Goal: Complete application form

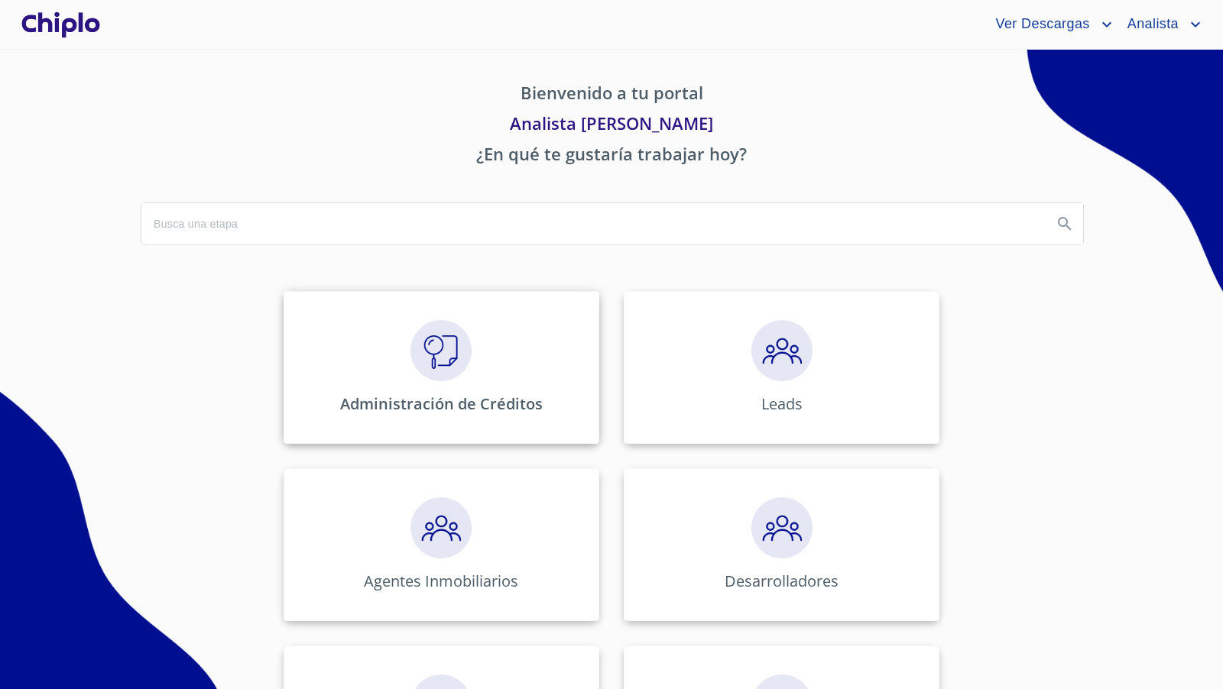
click at [446, 338] on img at bounding box center [440, 350] width 61 height 61
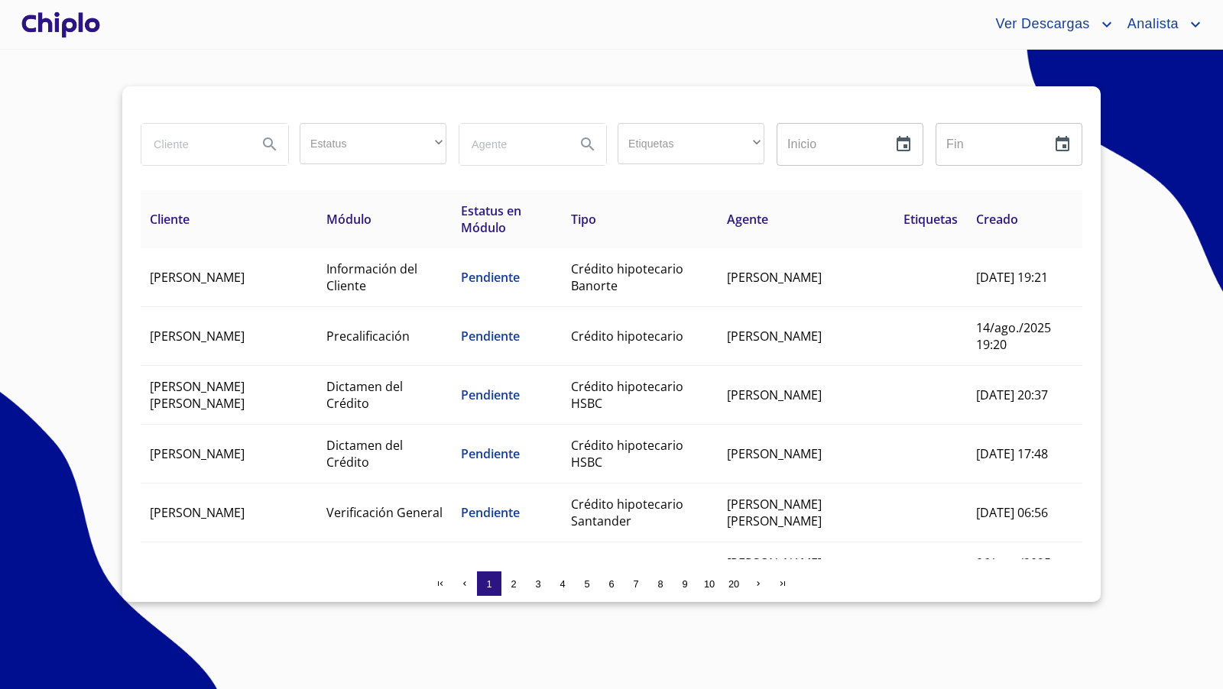
click at [176, 145] on input "search" at bounding box center [193, 144] width 104 height 41
type input "[PERSON_NAME]"
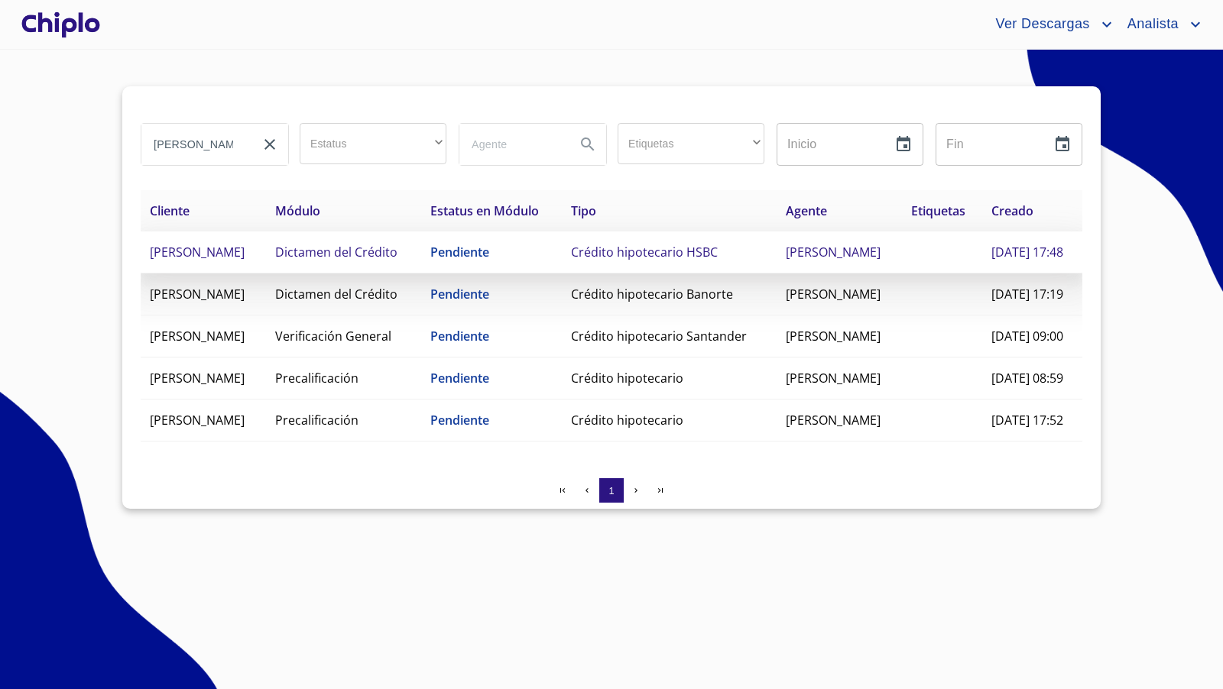
click at [266, 274] on td "[PERSON_NAME]" at bounding box center [203, 253] width 125 height 42
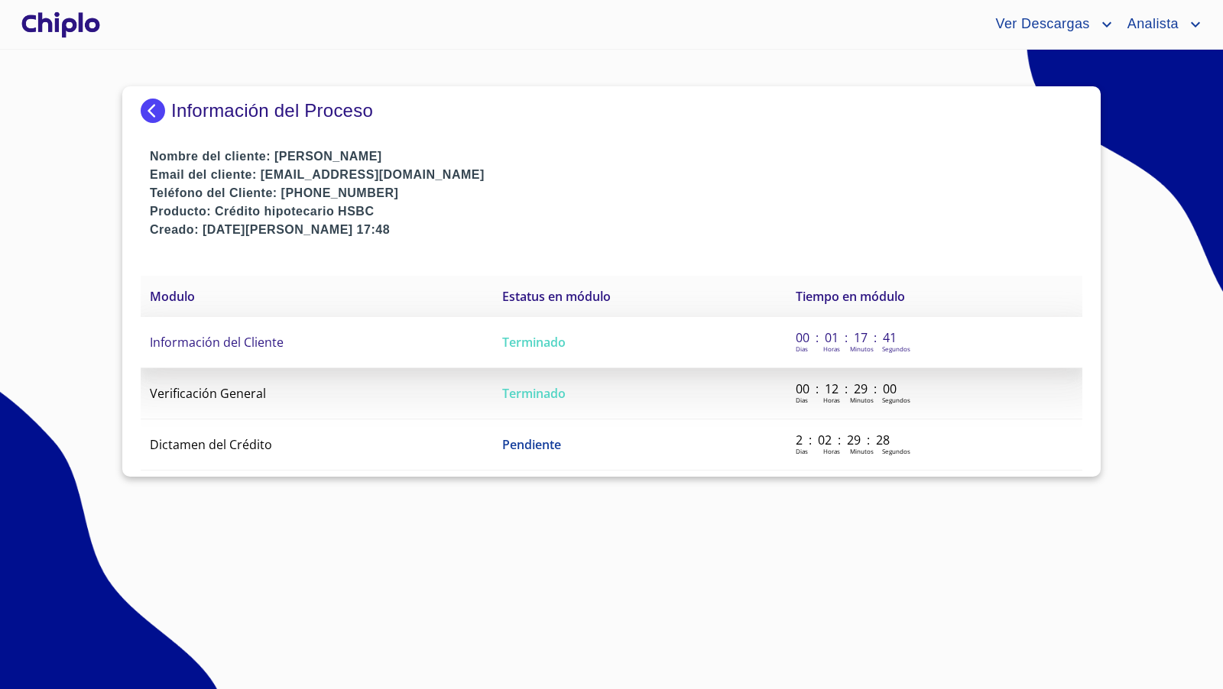
click at [217, 336] on span "Información del Cliente" at bounding box center [217, 342] width 134 height 17
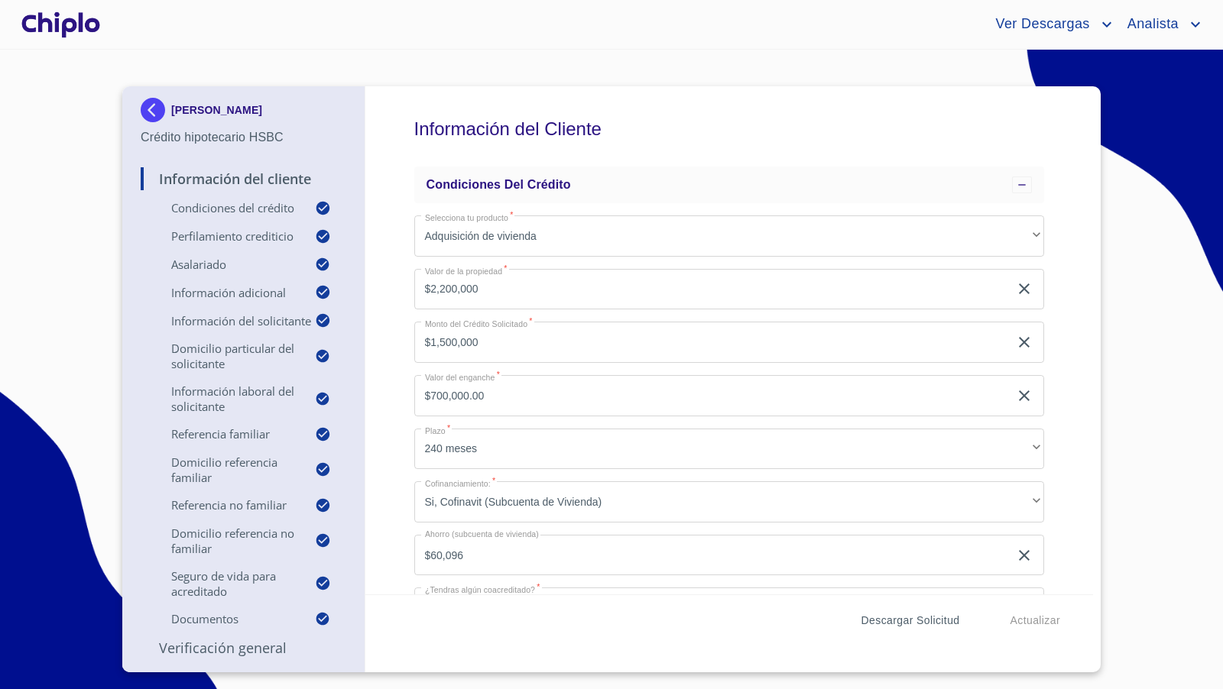
click at [902, 621] on span "Descargar Solicitud" at bounding box center [910, 620] width 99 height 19
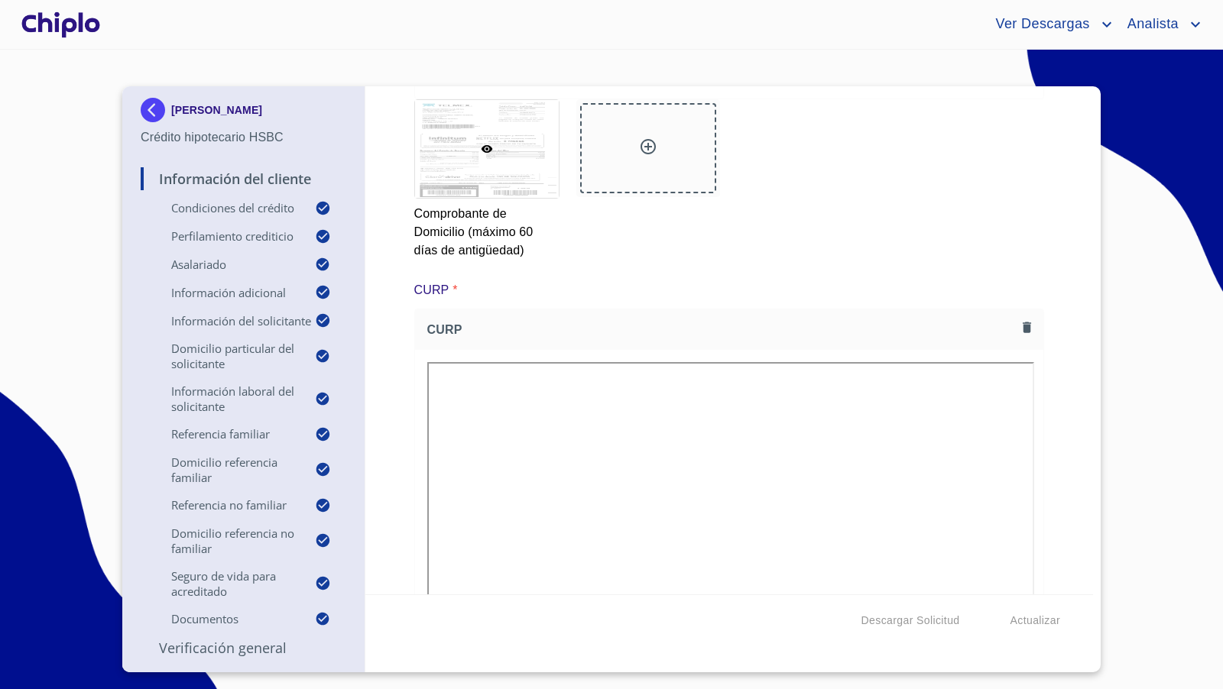
scroll to position [9037, 0]
click at [640, 190] on div at bounding box center [648, 145] width 136 height 90
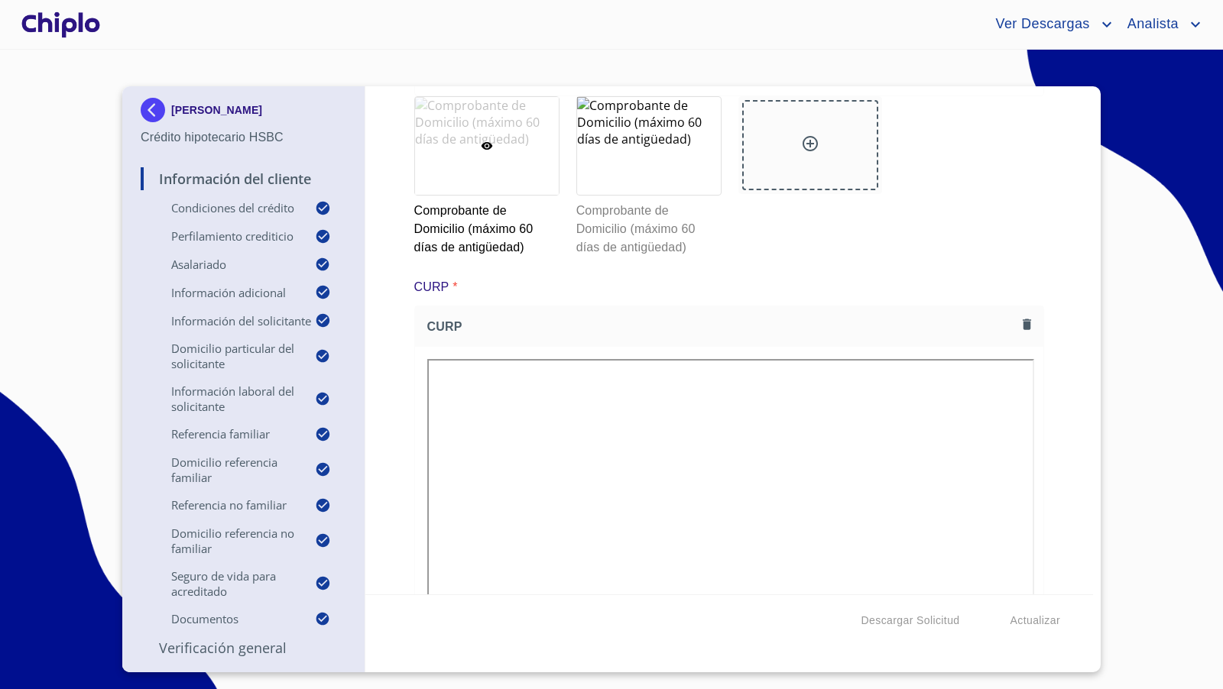
click at [1061, 335] on div "Información del Cliente Condiciones del Crédito Selecciona tu producto   * Adqu…" at bounding box center [729, 340] width 728 height 508
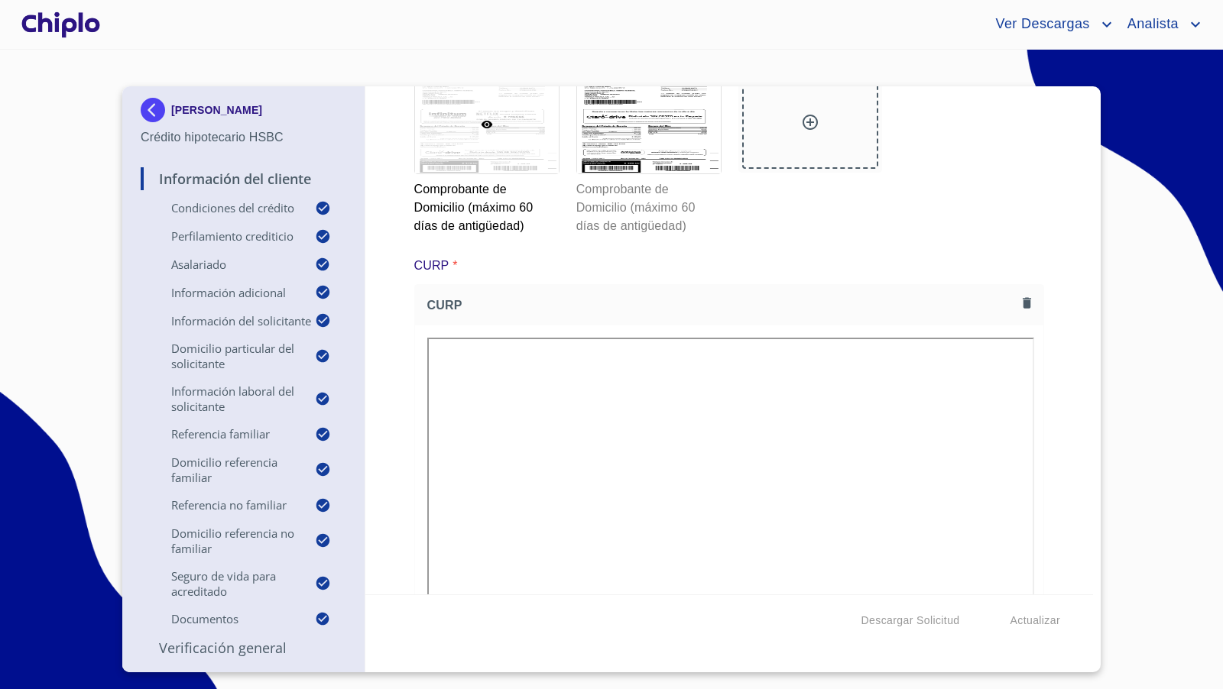
scroll to position [9060, 0]
click at [647, 172] on div at bounding box center [649, 123] width 144 height 98
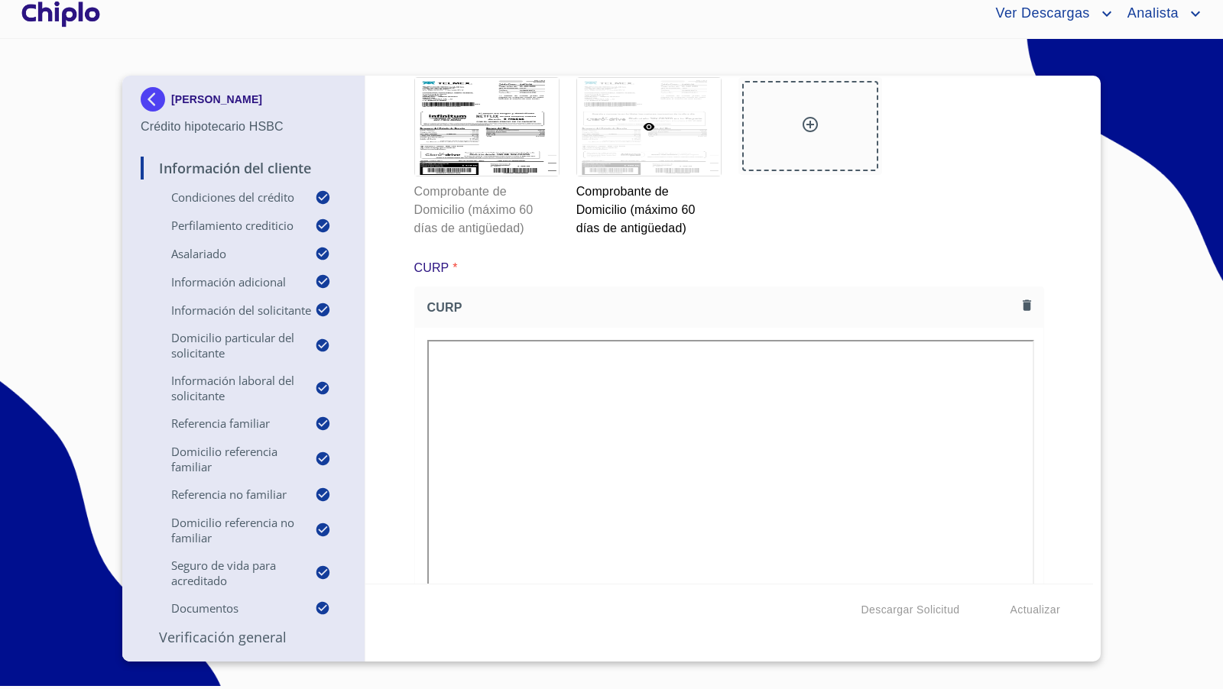
scroll to position [9051, 0]
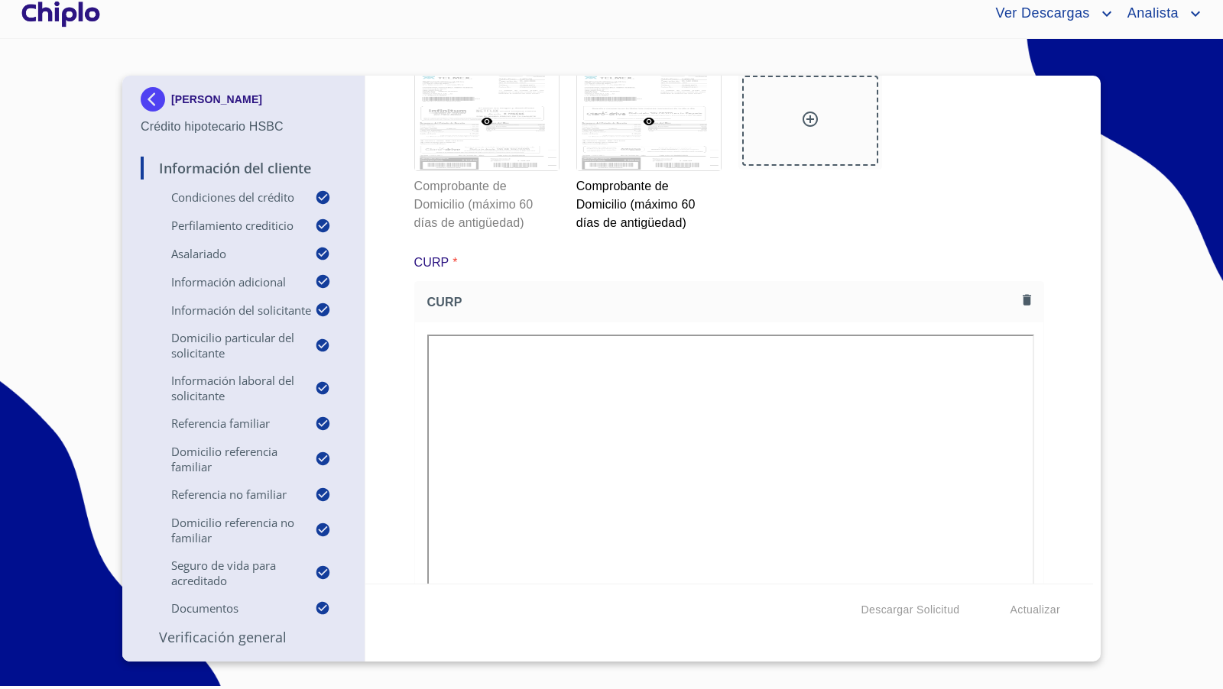
click at [507, 170] on div at bounding box center [487, 122] width 144 height 98
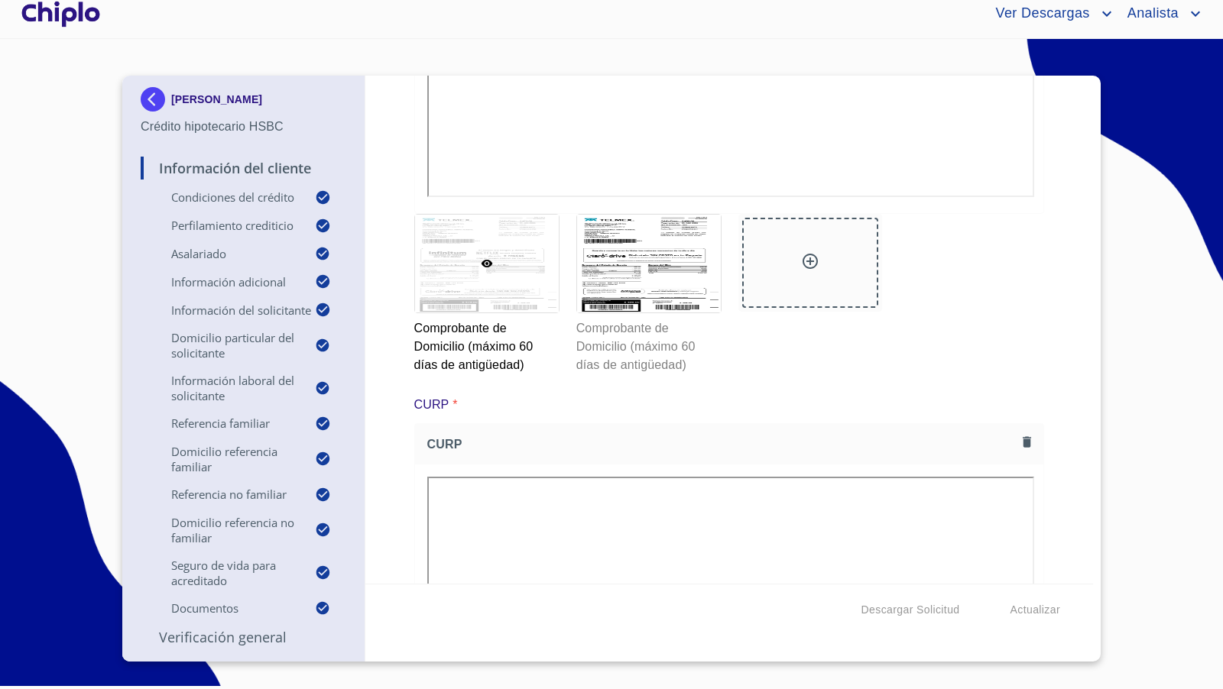
scroll to position [8882, 0]
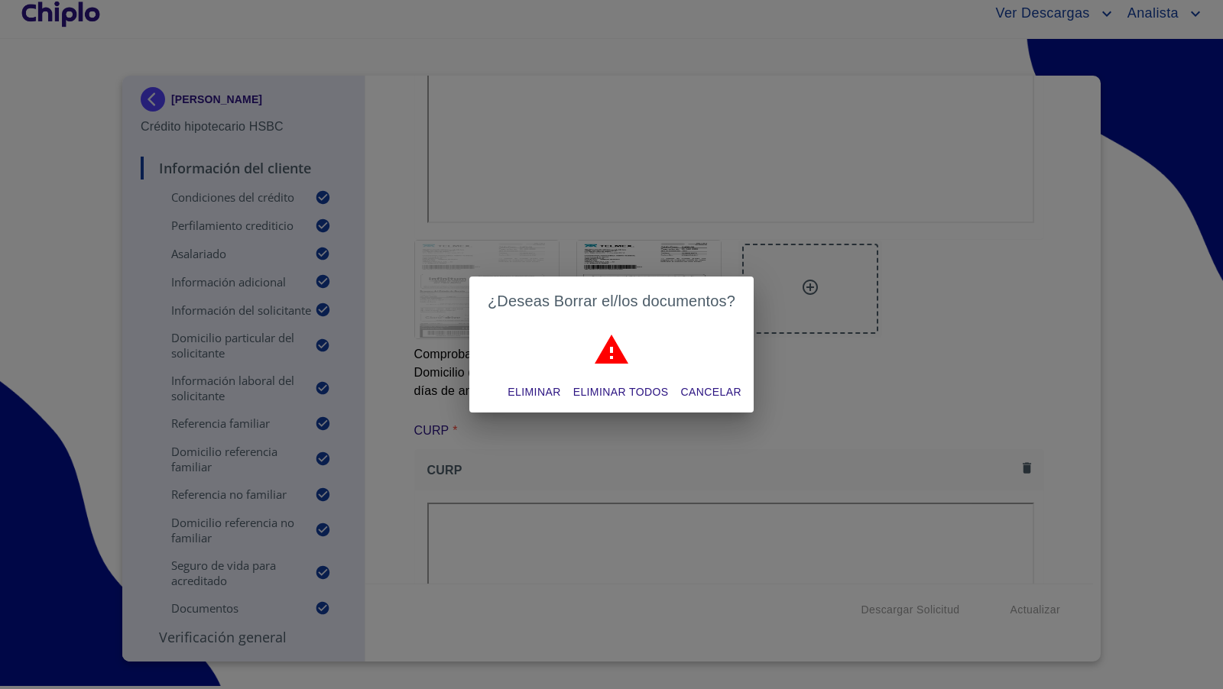
click at [534, 387] on span "Eliminar" at bounding box center [533, 392] width 53 height 19
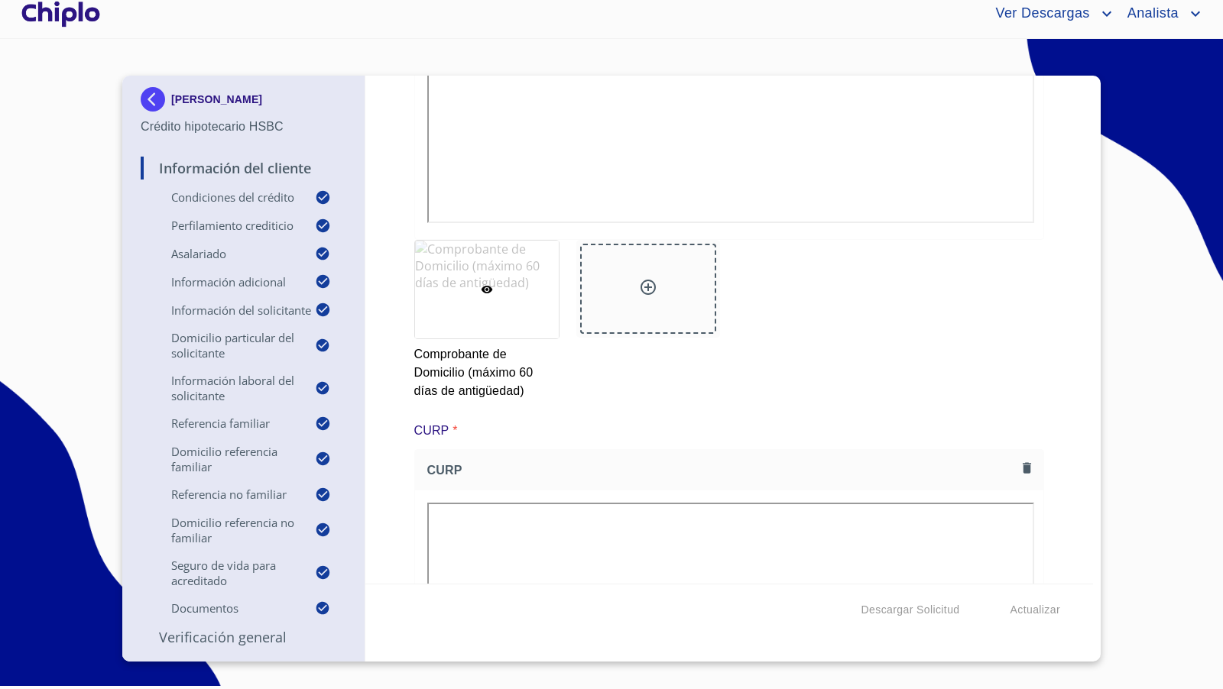
click at [255, 654] on div "Información del Cliente Condiciones del Crédito Perfilamiento crediticio Asalar…" at bounding box center [244, 417] width 206 height 541
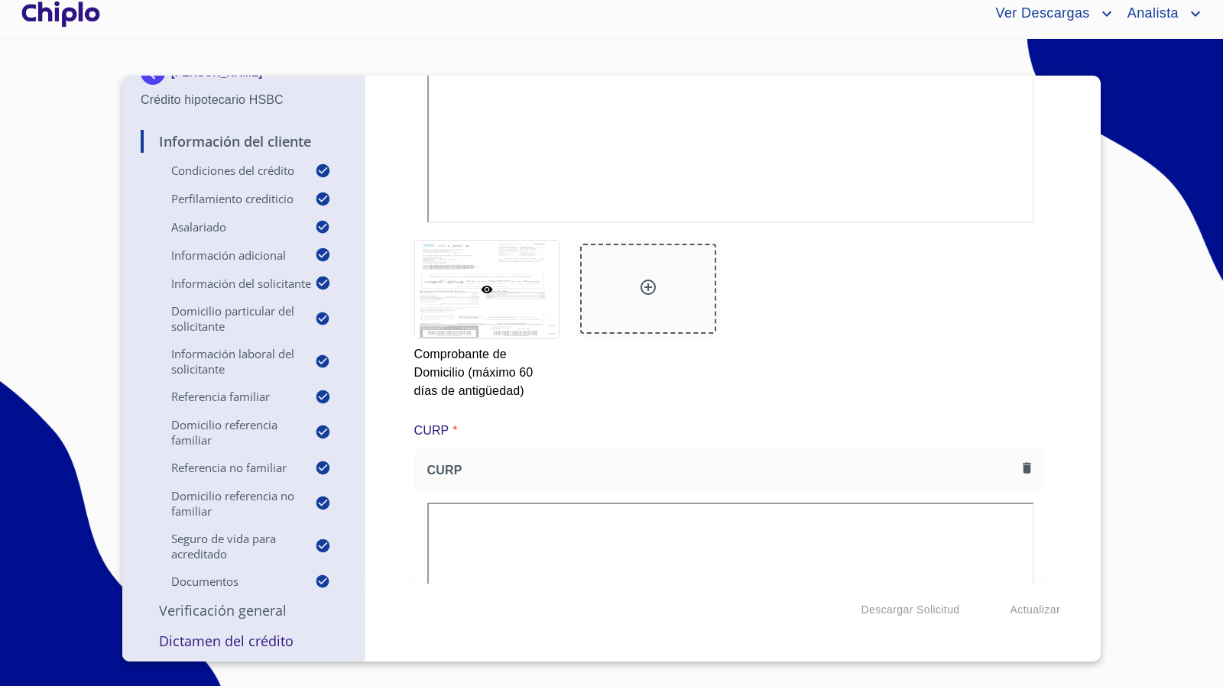
click at [241, 611] on p "Verificación General" at bounding box center [244, 610] width 206 height 18
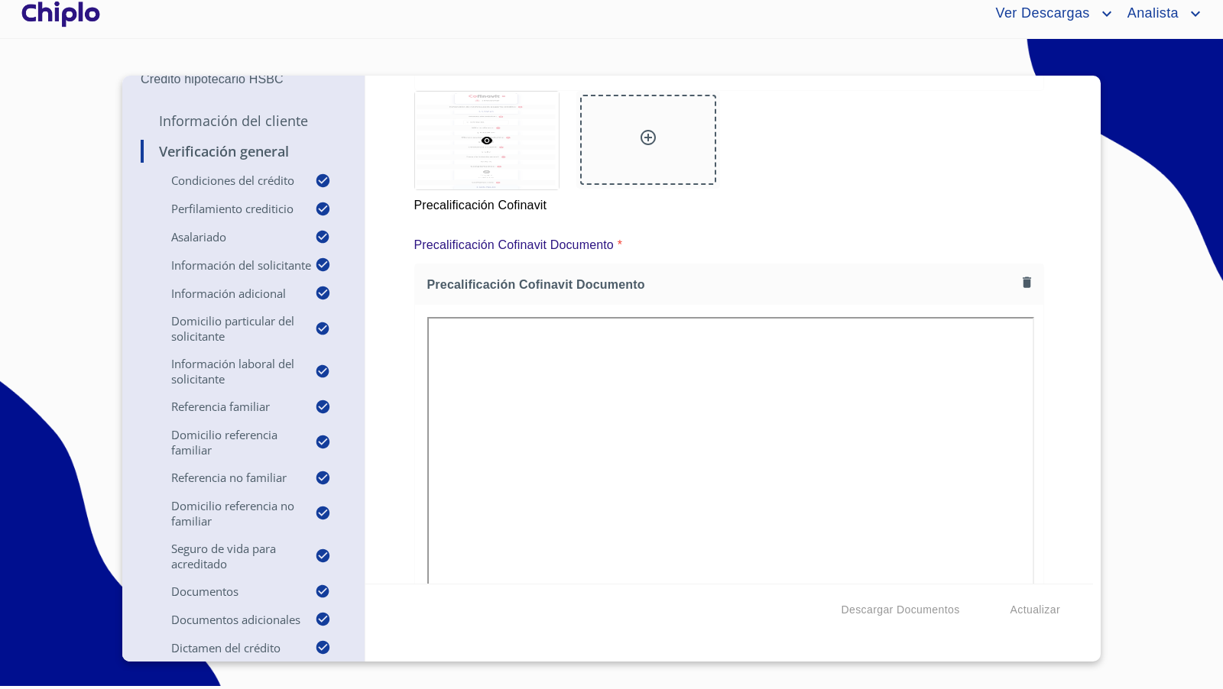
scroll to position [14016, 0]
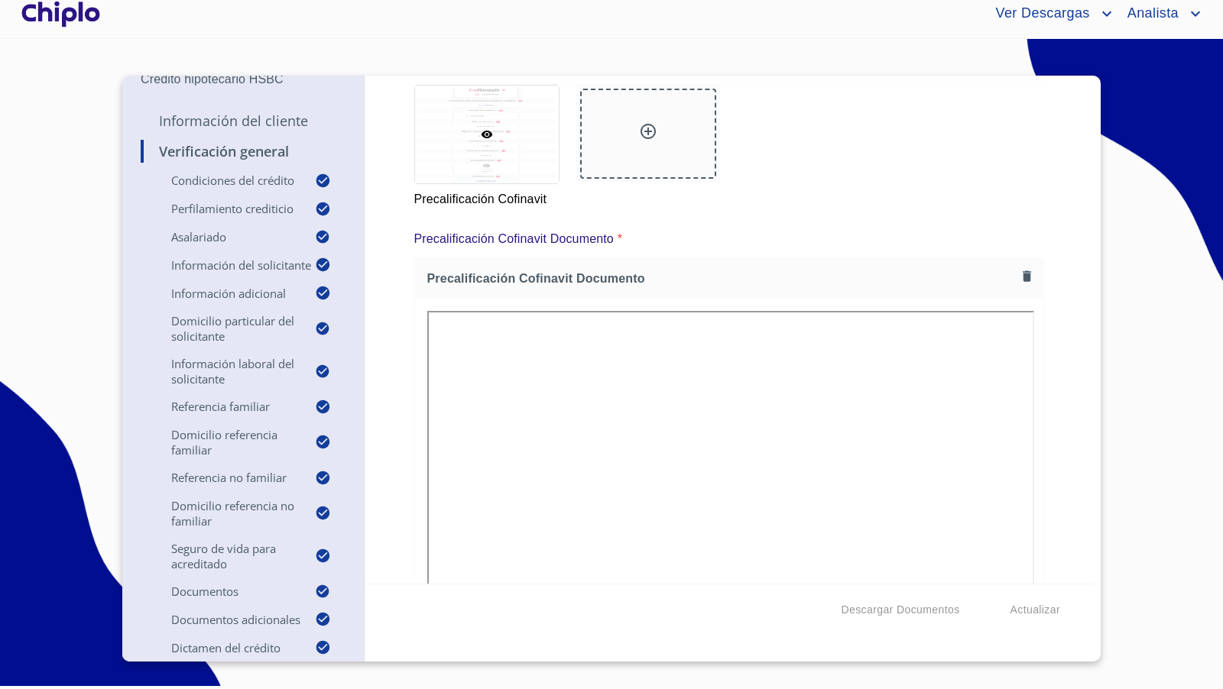
click at [1023, 25] on icon "button" at bounding box center [1027, 20] width 8 height 11
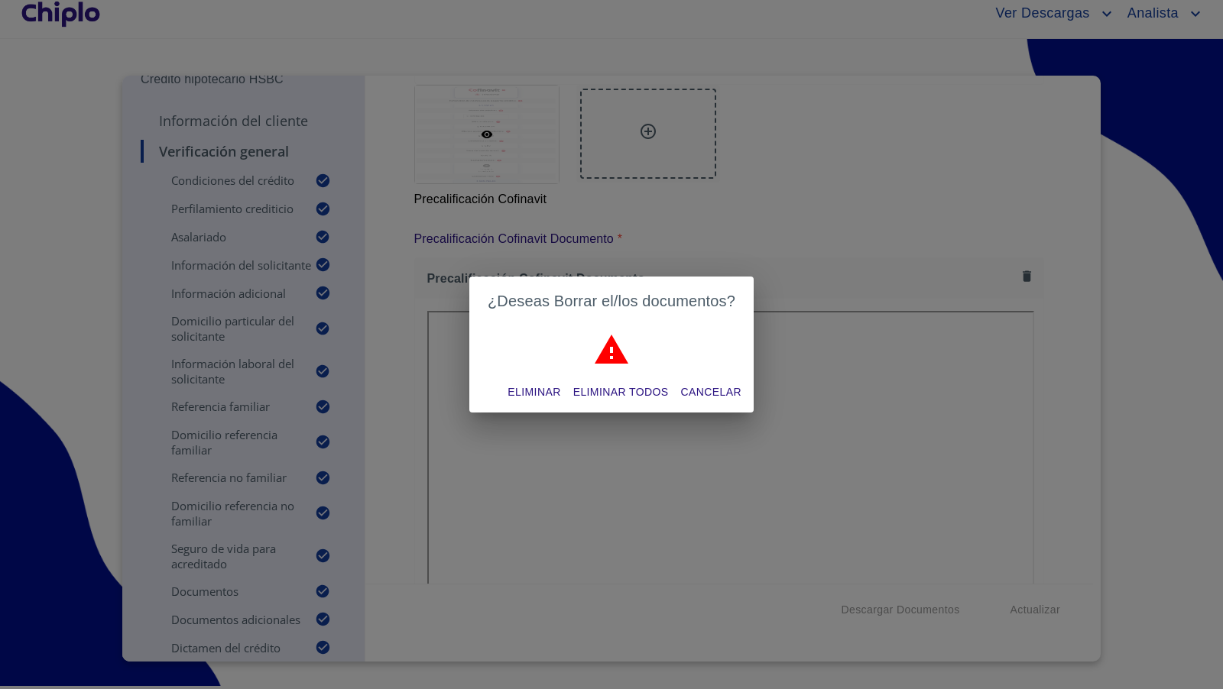
click at [541, 388] on span "Eliminar" at bounding box center [533, 392] width 53 height 19
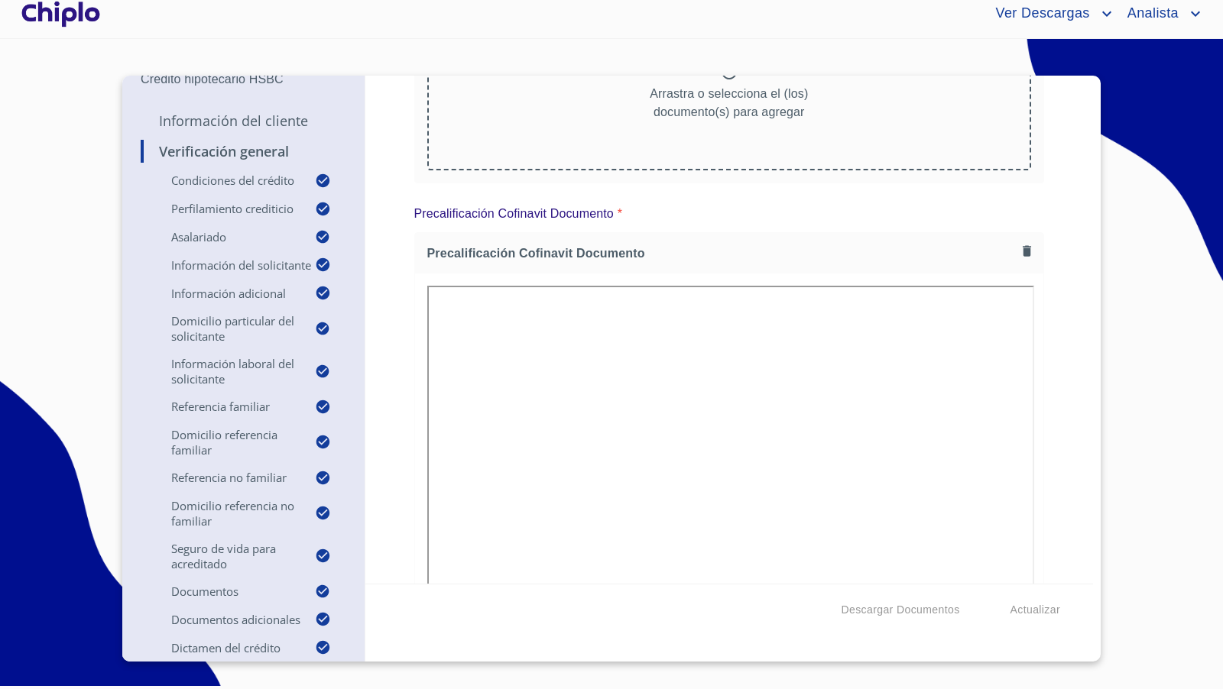
click at [728, 81] on icon at bounding box center [729, 72] width 18 height 18
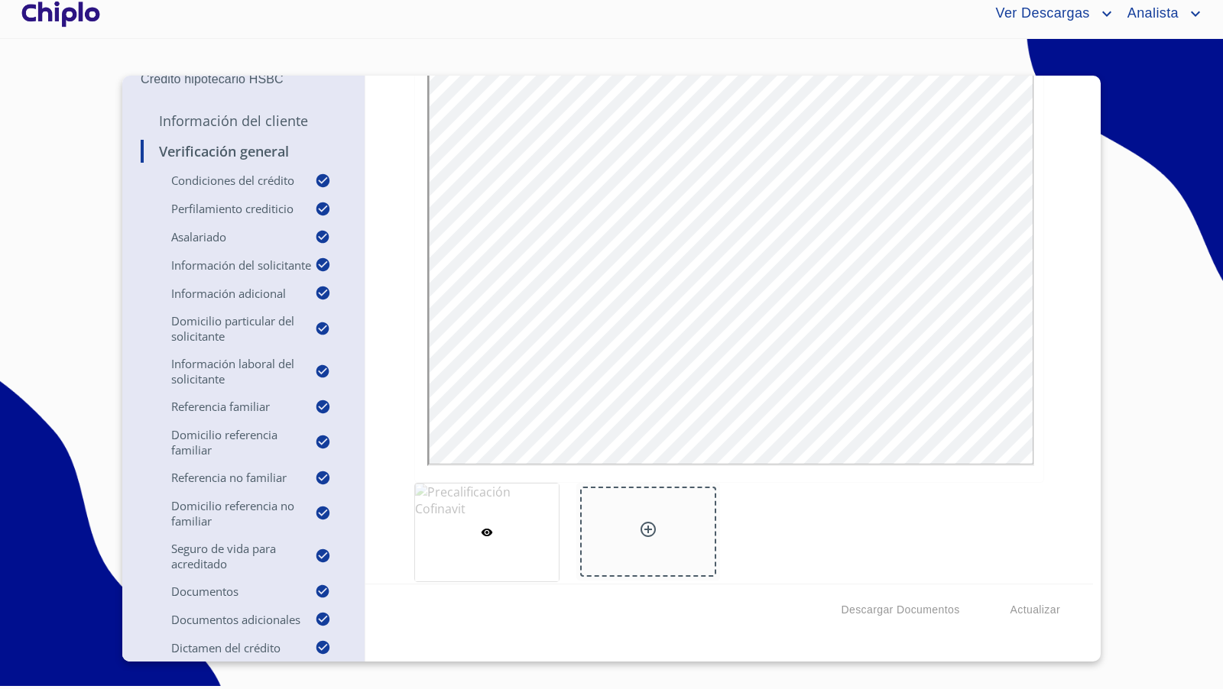
scroll to position [0, 0]
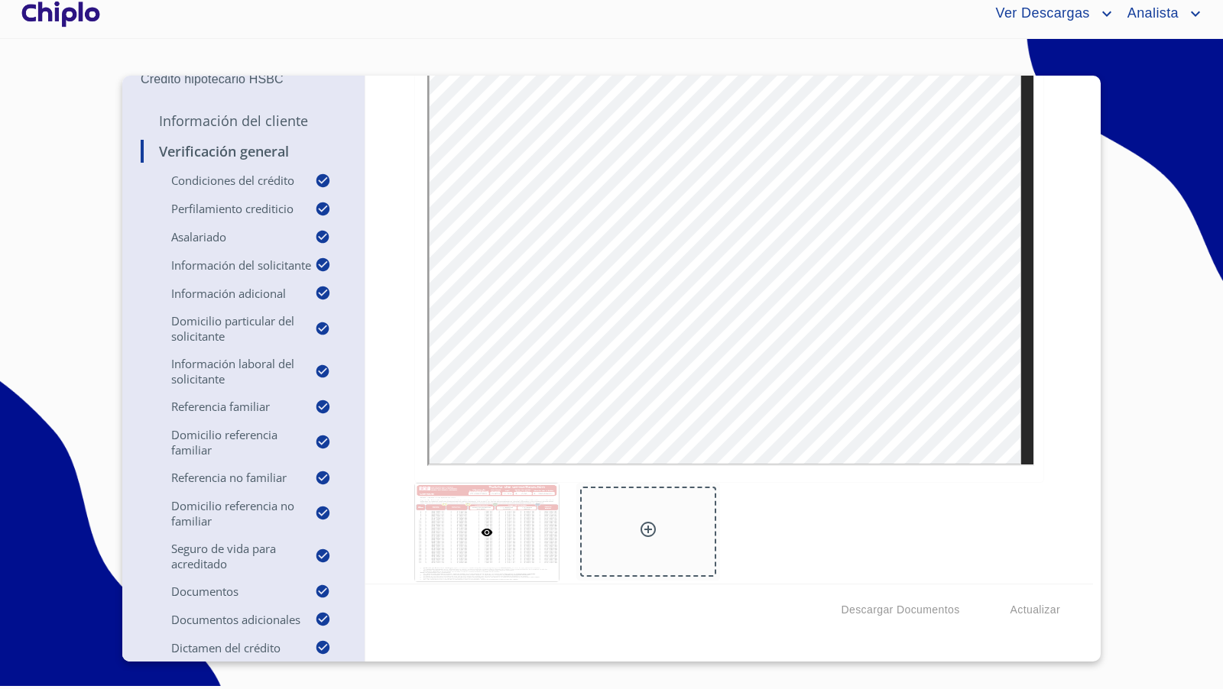
click at [1023, 25] on icon "button" at bounding box center [1027, 20] width 8 height 11
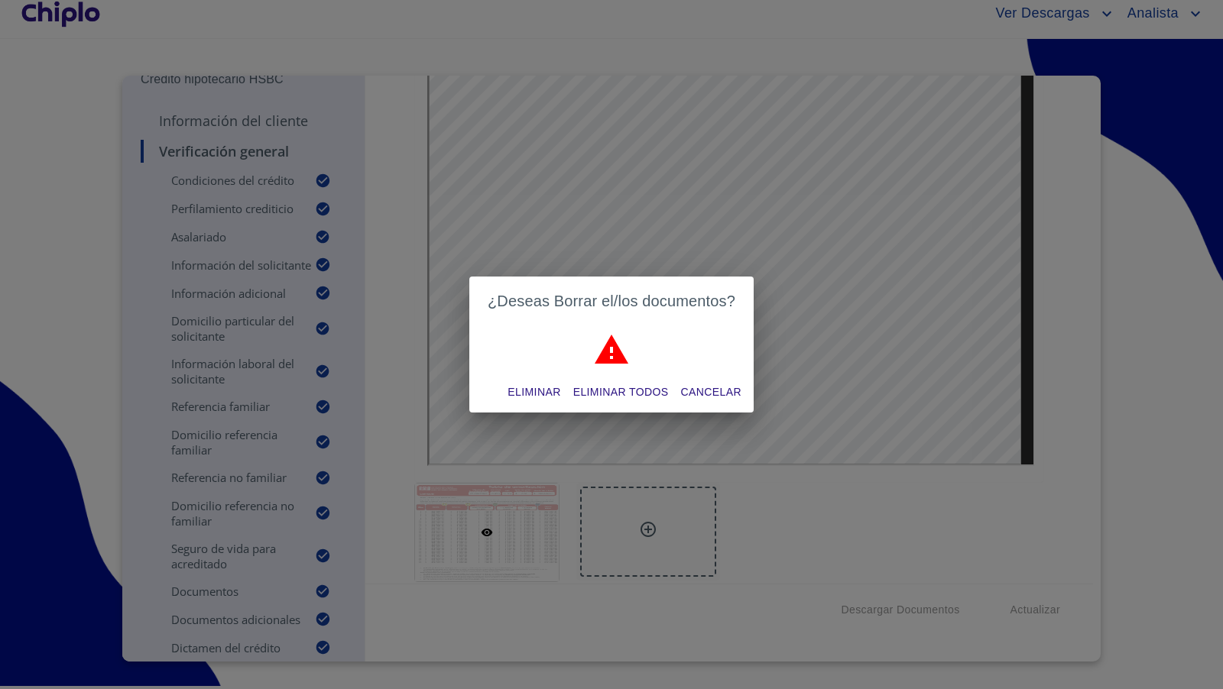
click at [522, 392] on span "Eliminar" at bounding box center [533, 392] width 53 height 19
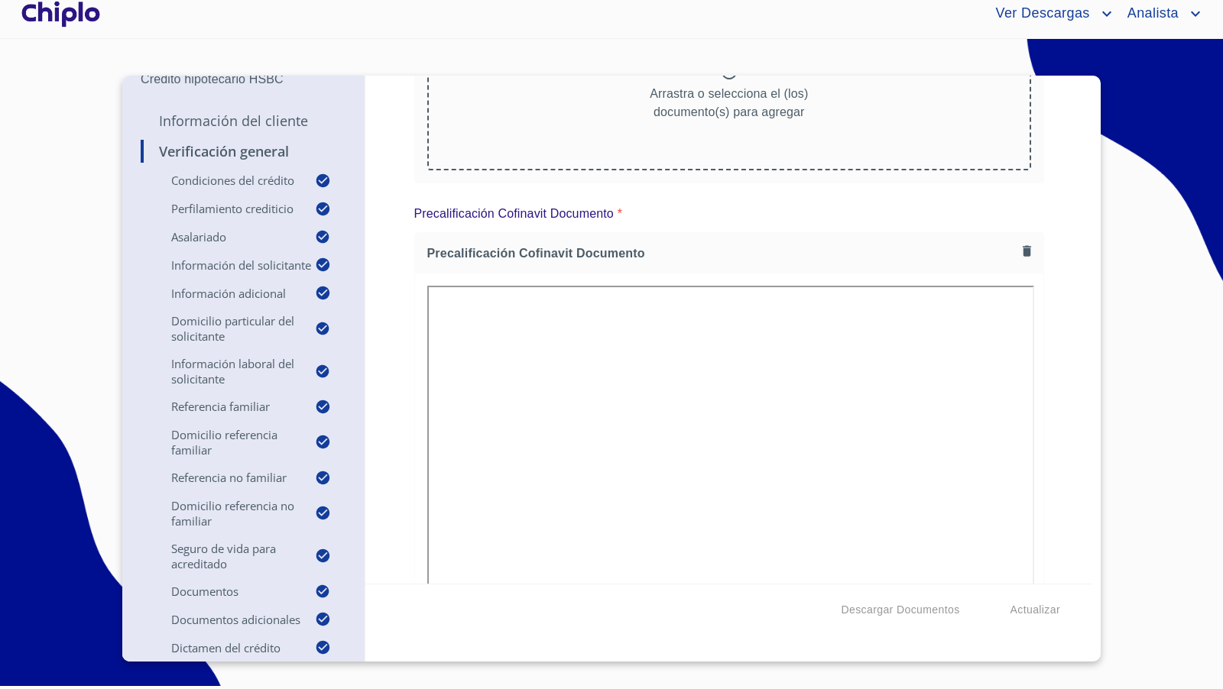
click at [721, 79] on icon at bounding box center [728, 71] width 15 height 15
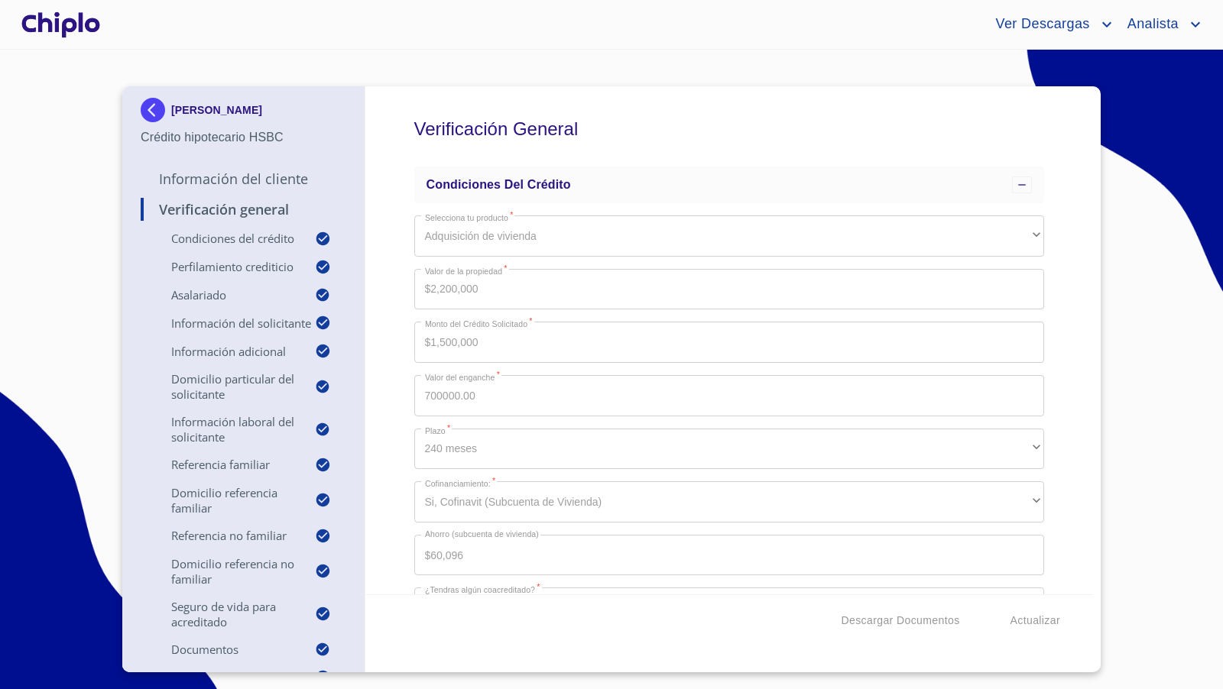
scroll to position [14016, 0]
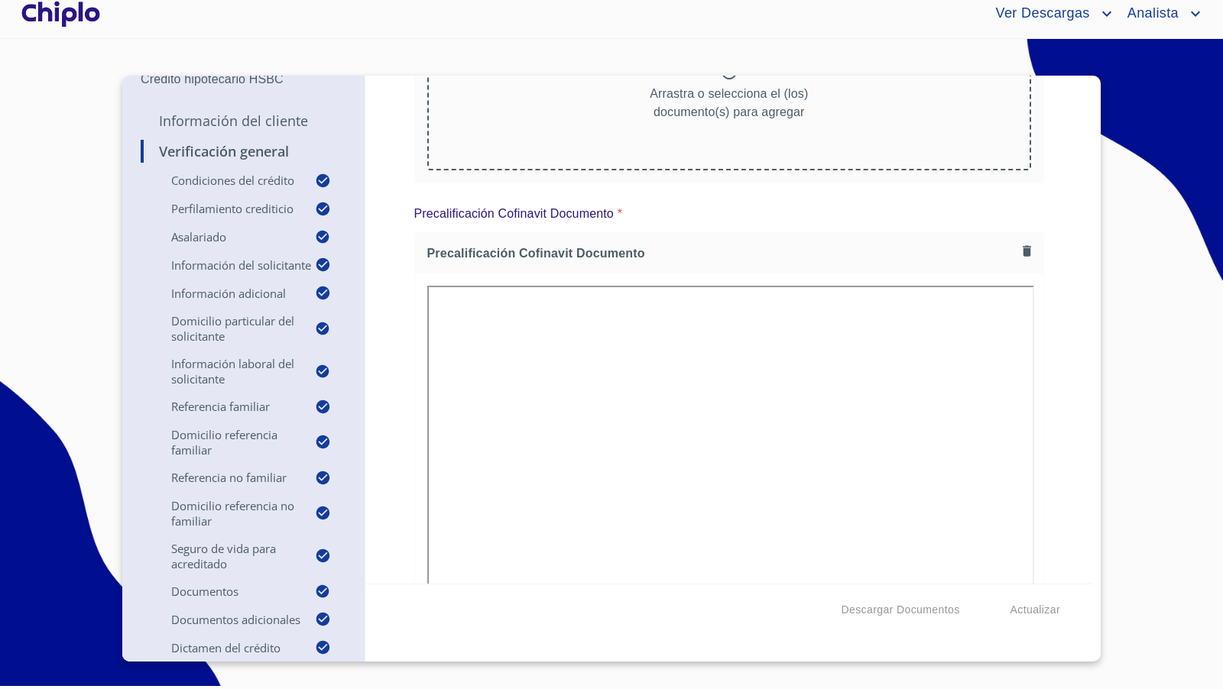
click at [729, 81] on icon at bounding box center [729, 72] width 18 height 18
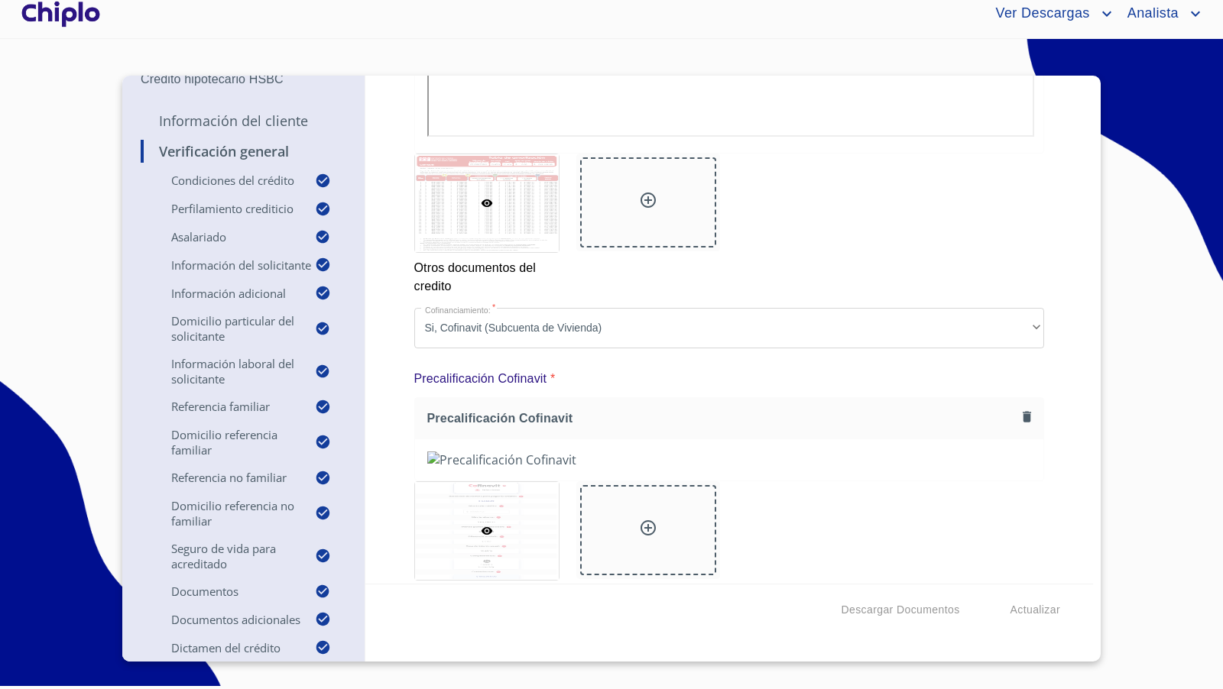
scroll to position [13501, 0]
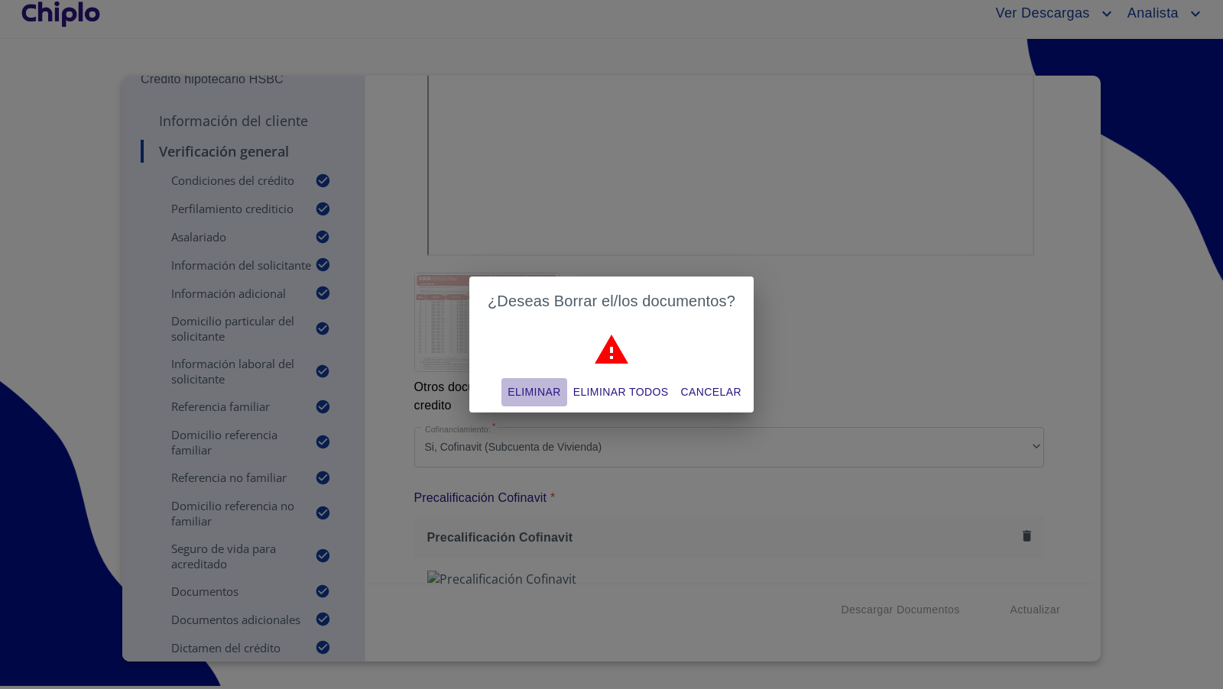
click at [533, 390] on span "Eliminar" at bounding box center [533, 392] width 53 height 19
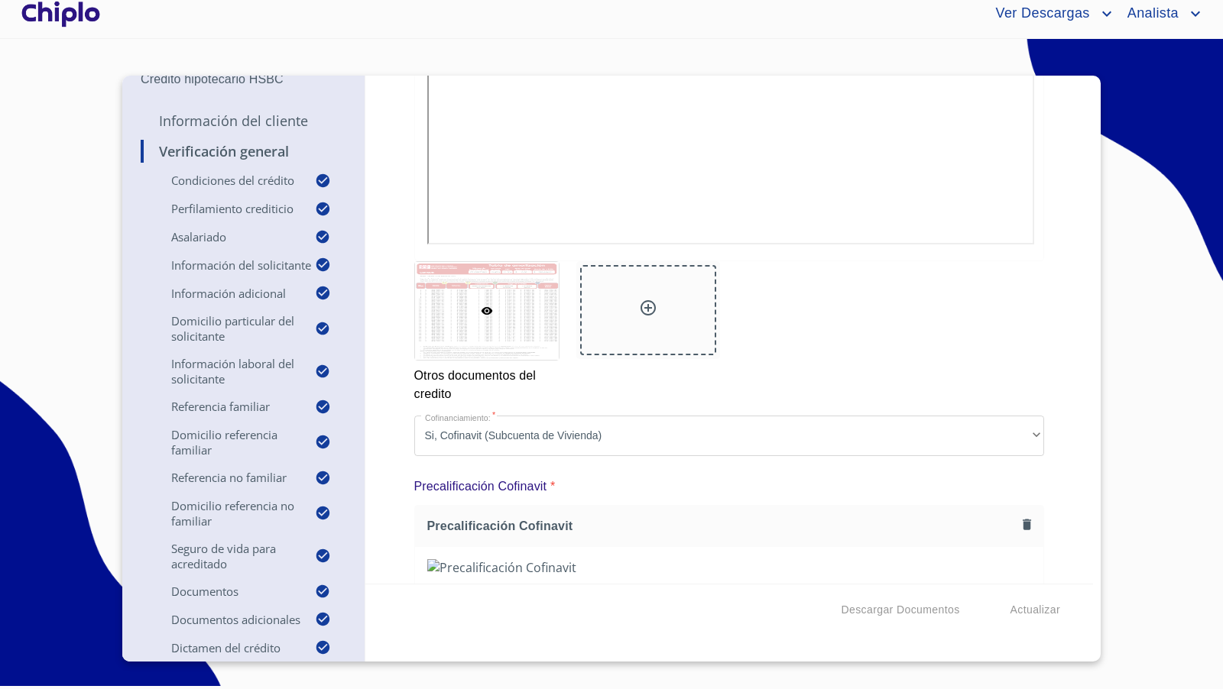
scroll to position [13520, 0]
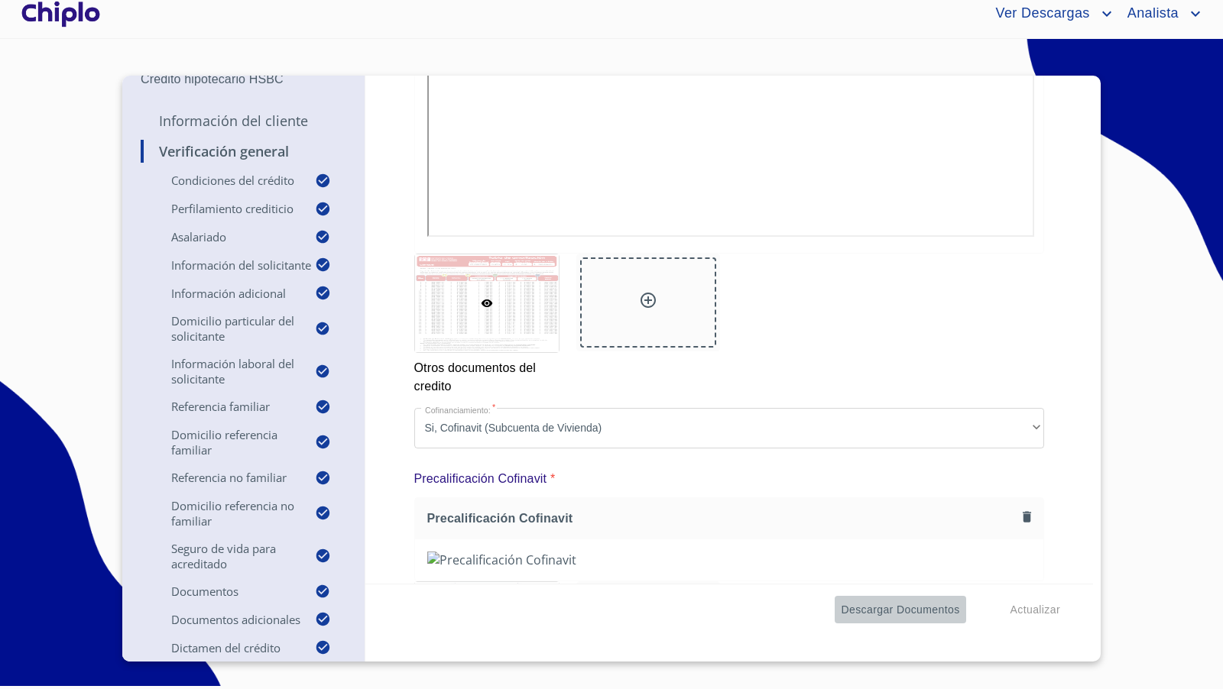
click at [869, 610] on span "Descargar Documentos" at bounding box center [900, 610] width 118 height 19
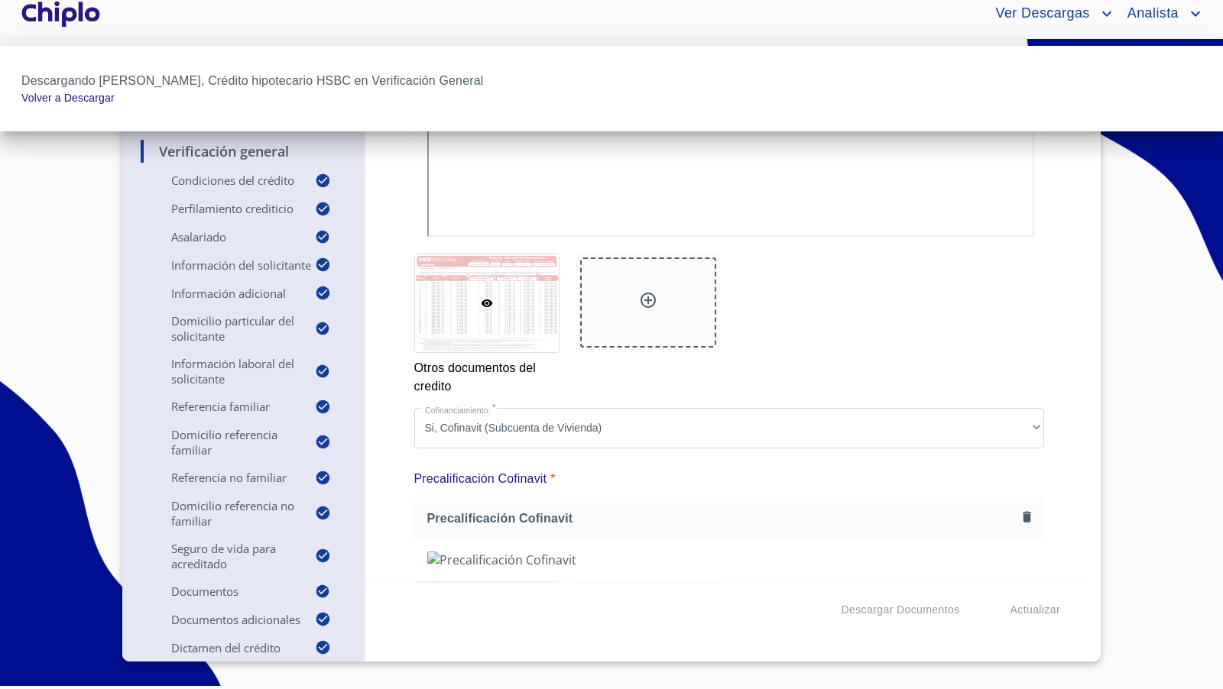
click at [1031, 611] on div at bounding box center [611, 344] width 1223 height 689
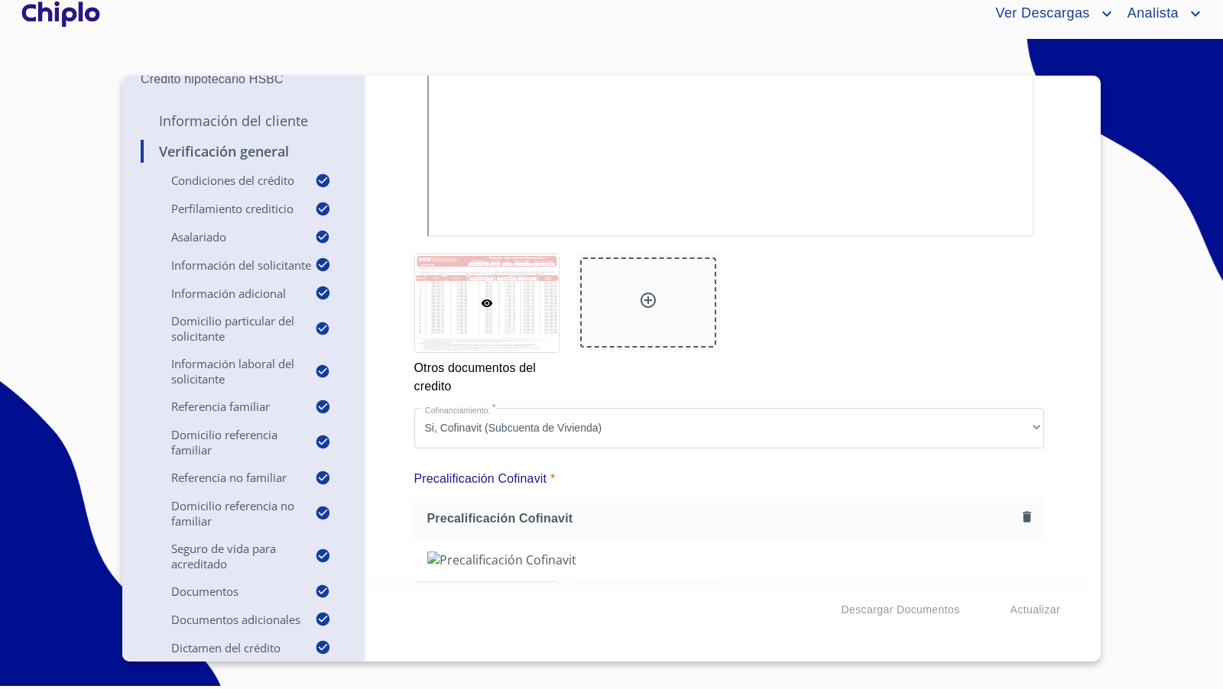
click at [1031, 610] on span "Actualizar" at bounding box center [1035, 610] width 50 height 19
click at [865, 601] on span "Descargar Documentos" at bounding box center [900, 610] width 118 height 19
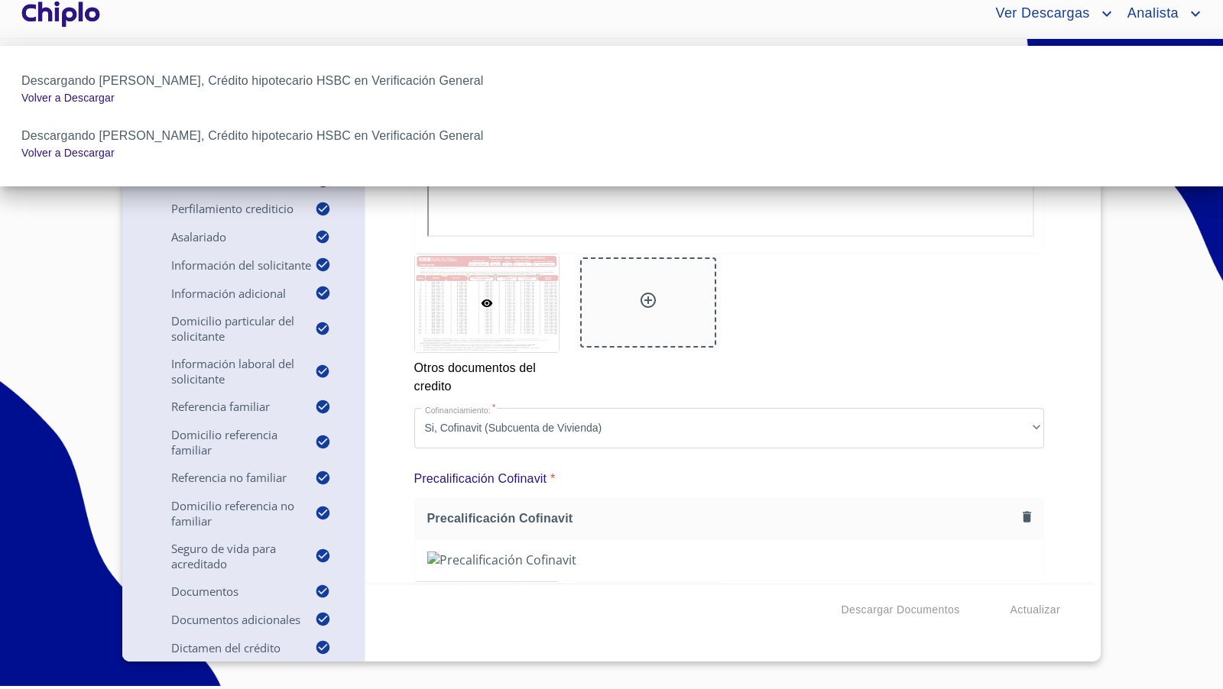
drag, startPoint x: 1036, startPoint y: 379, endPoint x: 1089, endPoint y: 426, distance: 70.9
click at [1039, 380] on div at bounding box center [611, 344] width 1223 height 689
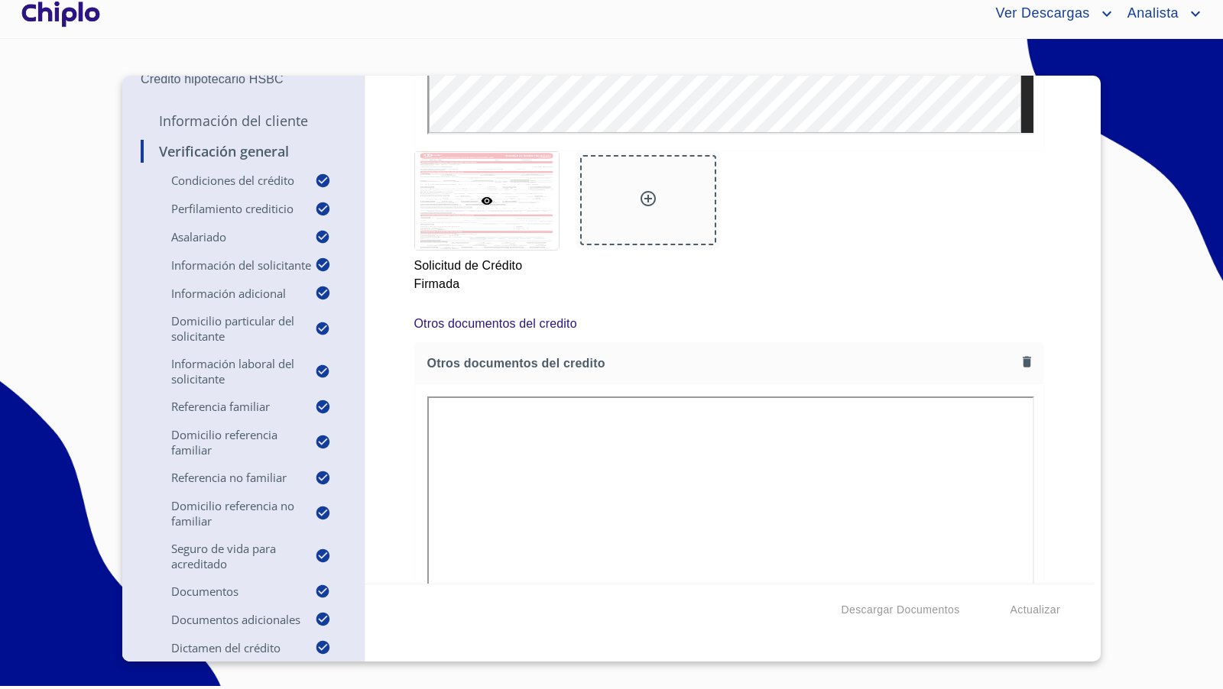
scroll to position [12950, 0]
click at [79, 15] on div at bounding box center [60, 13] width 85 height 49
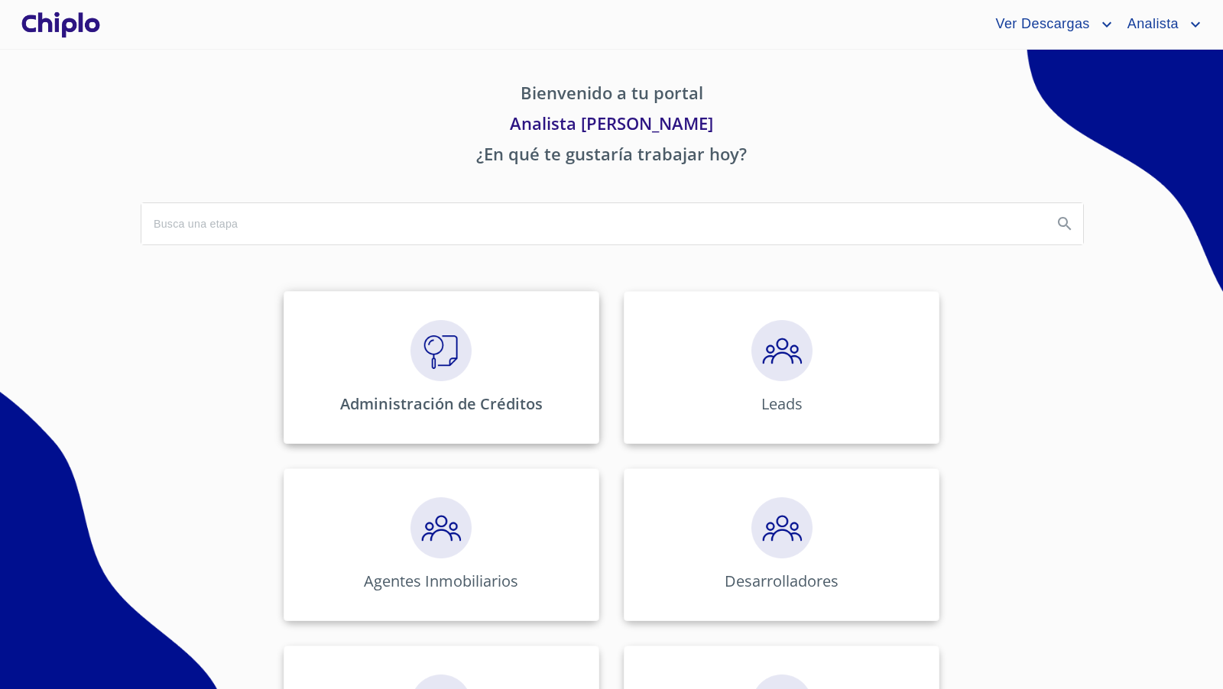
click at [478, 362] on div "Administración de Créditos" at bounding box center [442, 367] width 316 height 153
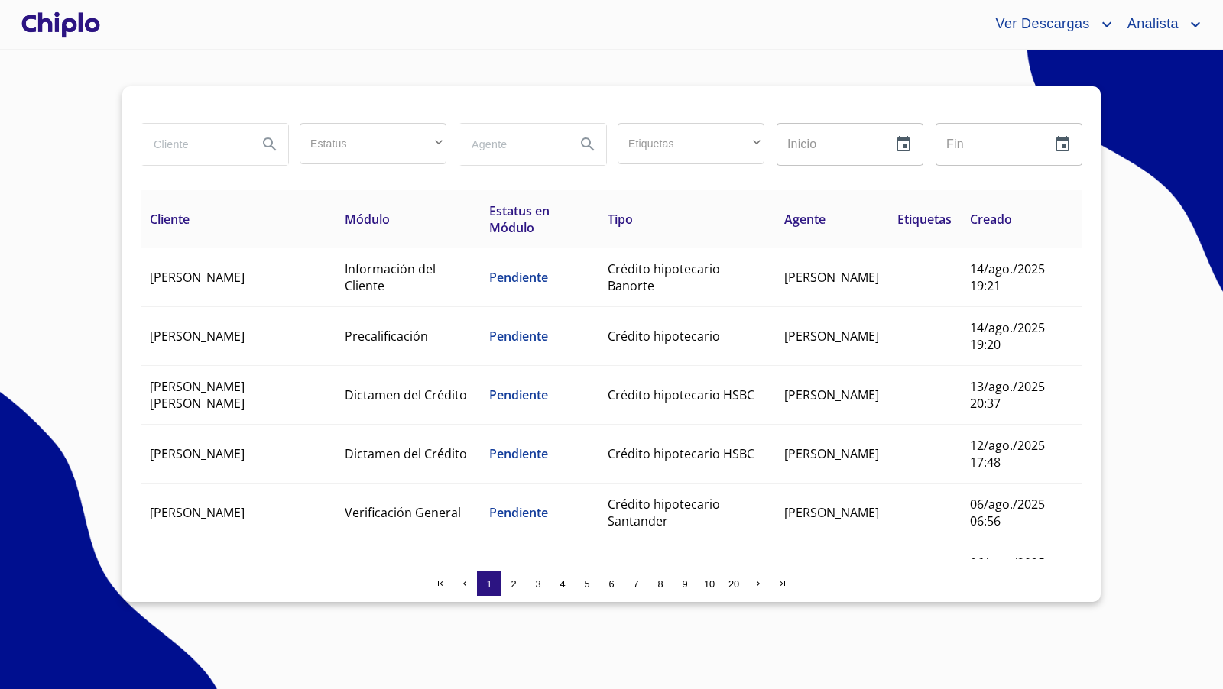
click at [161, 146] on input "search" at bounding box center [193, 144] width 104 height 41
type input "maya"
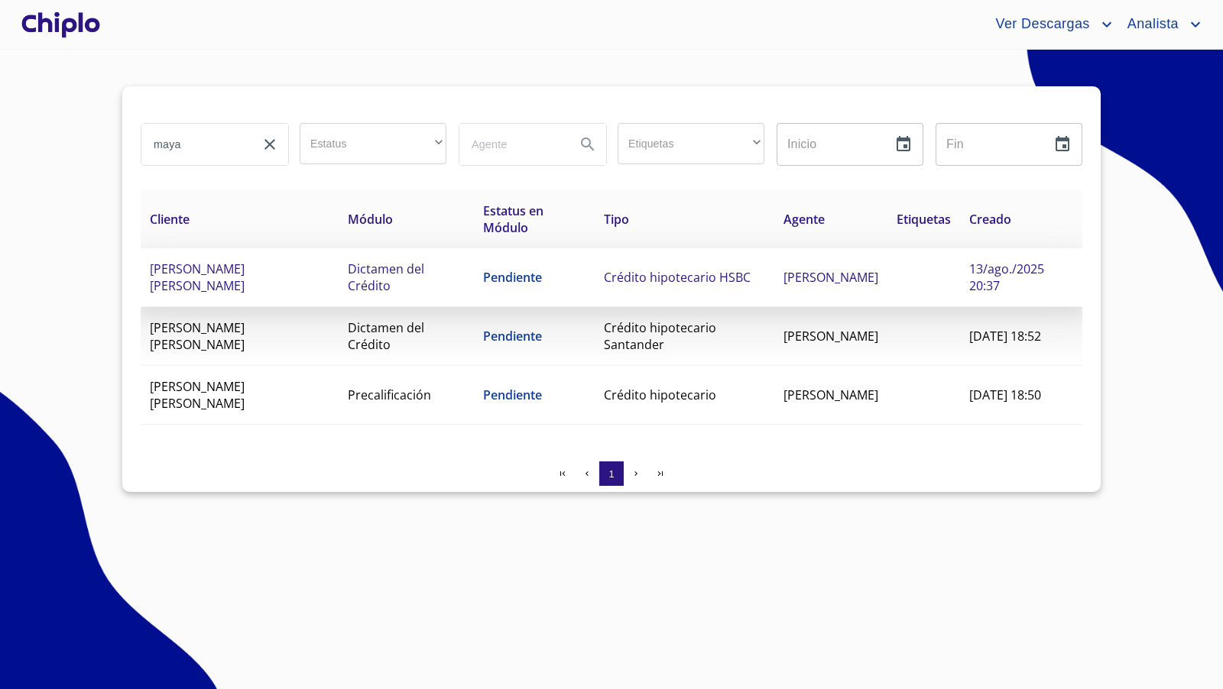
click at [223, 278] on td "[PERSON_NAME] [PERSON_NAME]" at bounding box center [240, 277] width 198 height 59
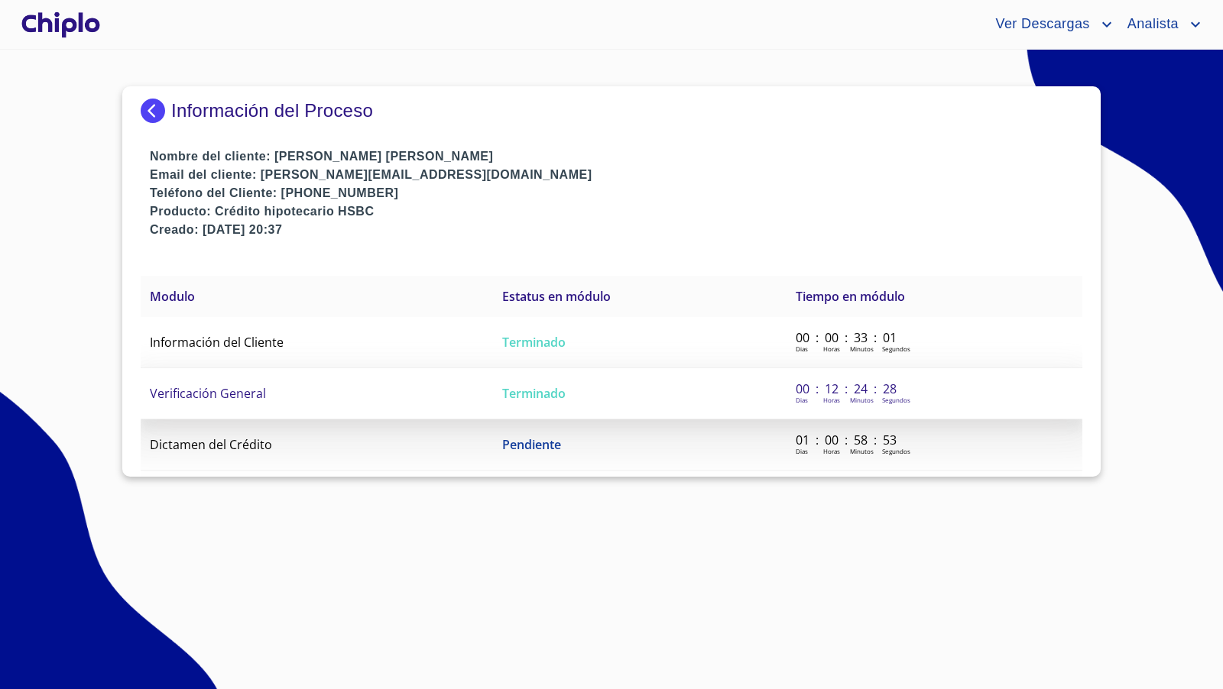
click at [244, 387] on span "Verificación General" at bounding box center [208, 393] width 116 height 17
